Goal: Task Accomplishment & Management: Complete application form

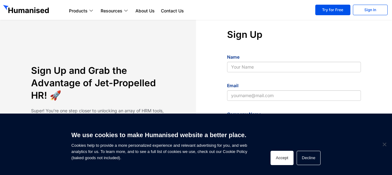
click at [284, 153] on button "Accept" at bounding box center [282, 158] width 23 height 14
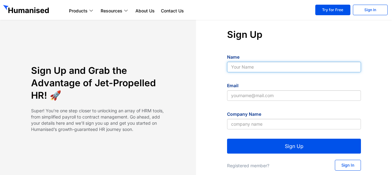
click at [251, 68] on input "Name" at bounding box center [294, 67] width 134 height 11
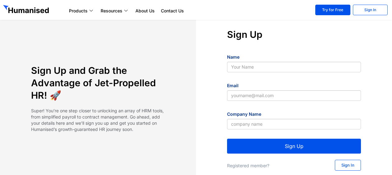
click at [337, 39] on h4 "Sign Up" at bounding box center [294, 34] width 134 height 12
click at [364, 9] on link "Sign In" at bounding box center [370, 10] width 35 height 11
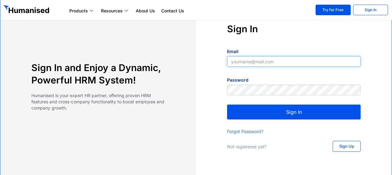
type input "[EMAIL_ADDRESS][DOMAIN_NAME]"
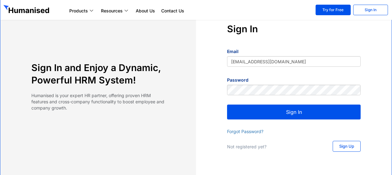
click at [285, 120] on div "Sign In Email [EMAIL_ADDRESS][DOMAIN_NAME] Password Sign In Forgot Password? No…" at bounding box center [294, 88] width 196 height 131
click at [288, 114] on button "Sign In" at bounding box center [294, 112] width 134 height 15
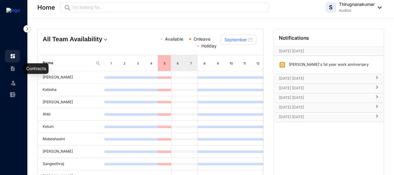
click at [13, 68] on img at bounding box center [13, 69] width 6 height 6
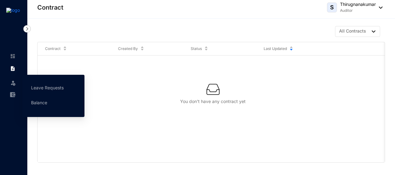
click at [13, 85] on img at bounding box center [13, 83] width 6 height 6
click at [52, 88] on link "Leave Requests" at bounding box center [47, 87] width 33 height 5
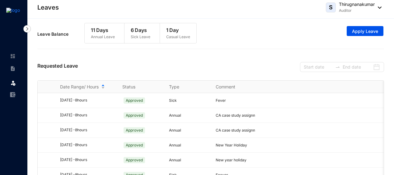
click at [99, 35] on p "Annual Leave" at bounding box center [103, 37] width 24 height 6
click at [354, 33] on span "Apply Leave" at bounding box center [365, 31] width 26 height 6
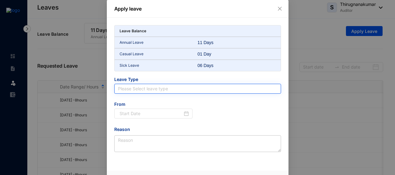
click at [141, 89] on input "search" at bounding box center [197, 88] width 159 height 9
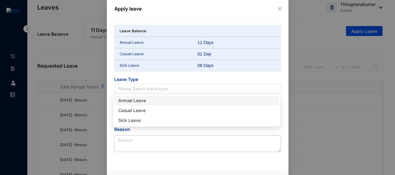
click at [145, 101] on div "Annual Leave" at bounding box center [196, 100] width 157 height 7
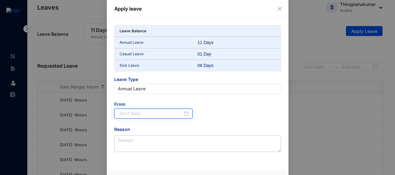
click at [141, 114] on input at bounding box center [151, 113] width 63 height 7
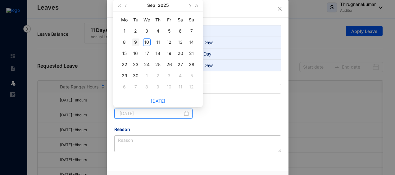
type input "2025-09-09"
click at [137, 44] on div "9" at bounding box center [135, 42] width 7 height 7
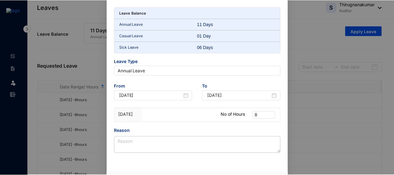
scroll to position [31, 0]
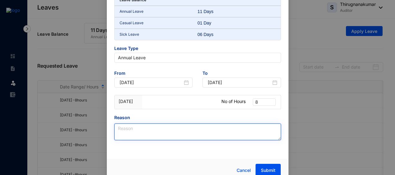
click at [185, 131] on textarea "Reason" at bounding box center [197, 132] width 167 height 17
type textarea "Viva"
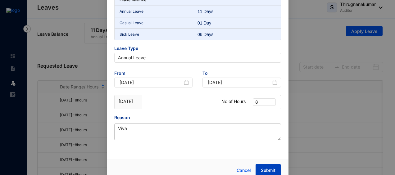
click at [266, 166] on button "Submit" at bounding box center [268, 170] width 25 height 12
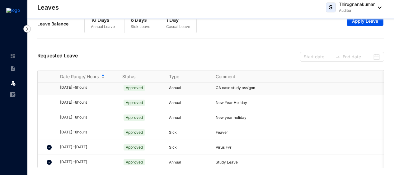
scroll to position [0, 0]
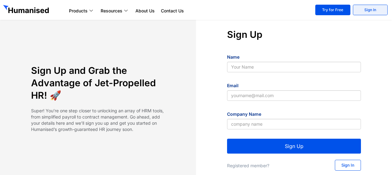
click at [371, 9] on link "Sign In" at bounding box center [370, 10] width 35 height 11
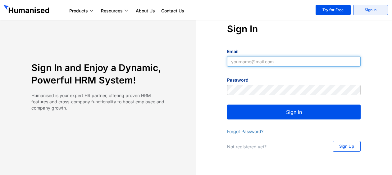
type input "shivanthinit@gmail.com"
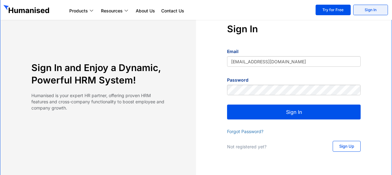
click at [370, 6] on link "Sign In" at bounding box center [370, 10] width 35 height 11
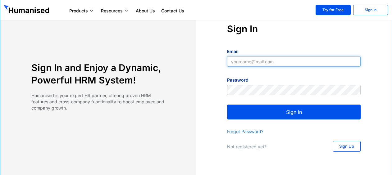
type input "[EMAIL_ADDRESS][DOMAIN_NAME]"
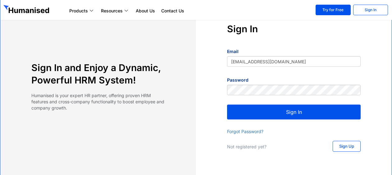
click at [371, 8] on link "Sign In" at bounding box center [370, 10] width 35 height 11
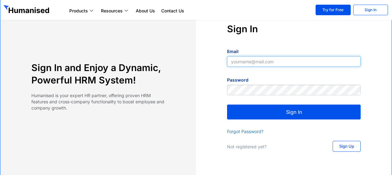
type input "[EMAIL_ADDRESS][DOMAIN_NAME]"
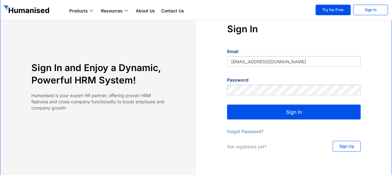
click at [319, 108] on button "Sign In" at bounding box center [294, 112] width 134 height 15
click at [311, 113] on button "Sign In" at bounding box center [294, 112] width 134 height 15
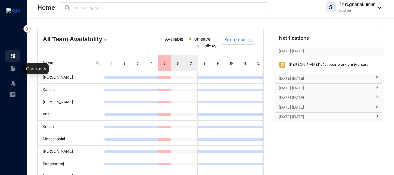
click at [10, 68] on link at bounding box center [18, 69] width 16 height 6
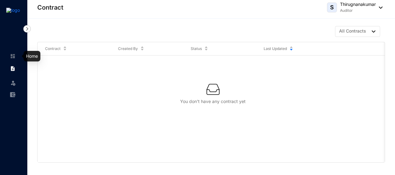
click at [10, 59] on link at bounding box center [18, 56] width 16 height 6
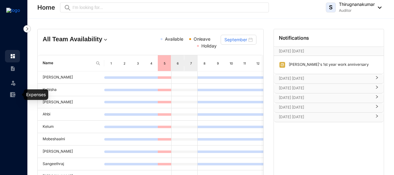
click at [12, 93] on img at bounding box center [13, 95] width 6 height 6
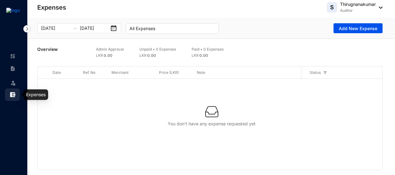
click at [10, 82] on img at bounding box center [13, 83] width 6 height 6
click at [12, 68] on img at bounding box center [13, 69] width 6 height 6
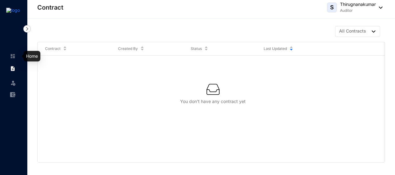
click at [15, 58] on img at bounding box center [13, 56] width 6 height 6
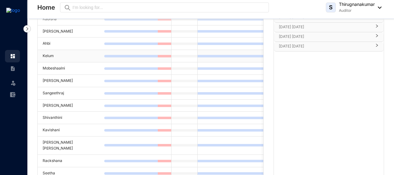
scroll to position [133, 0]
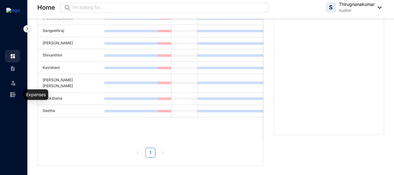
click at [14, 95] on img at bounding box center [13, 95] width 6 height 6
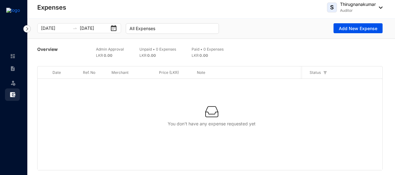
click at [29, 27] on img at bounding box center [26, 28] width 7 height 7
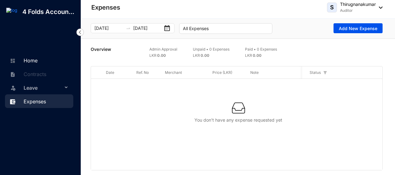
click at [38, 58] on link "Home" at bounding box center [23, 61] width 30 height 6
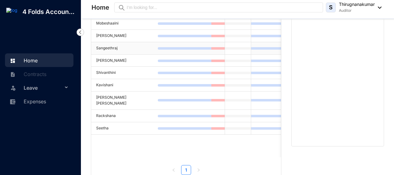
scroll to position [124, 0]
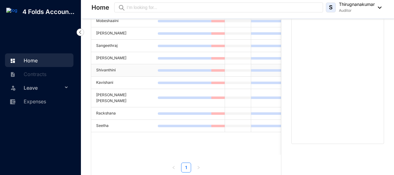
click at [126, 69] on td "Shivanthini" at bounding box center [124, 70] width 67 height 12
